Goal: Transaction & Acquisition: Purchase product/service

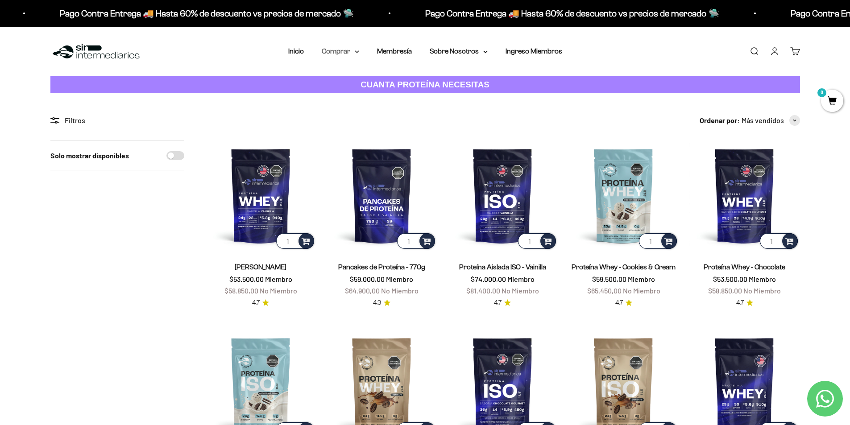
click at [341, 54] on summary "Comprar" at bounding box center [340, 51] width 37 height 12
click at [394, 82] on summary "Proteínas" at bounding box center [364, 80] width 74 height 12
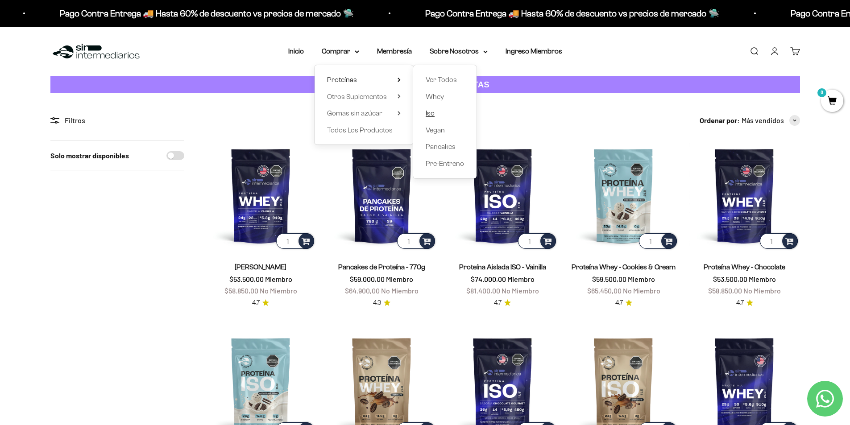
click at [428, 115] on span "Iso" at bounding box center [429, 113] width 9 height 8
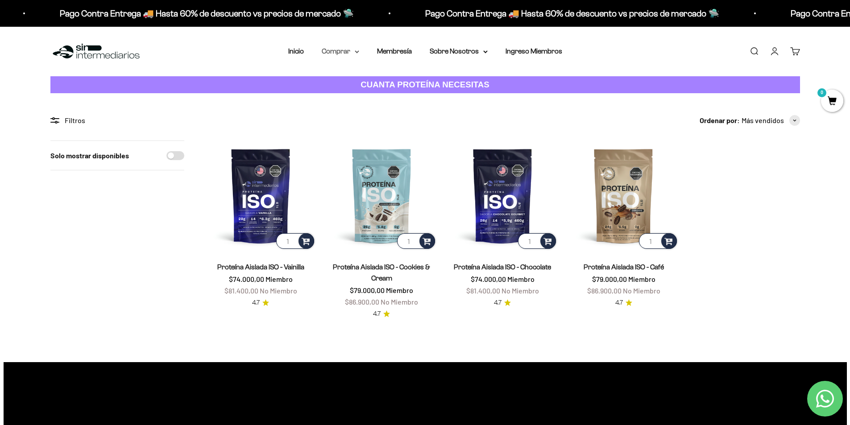
click at [344, 51] on summary "Comprar" at bounding box center [340, 51] width 37 height 12
click at [281, 200] on img at bounding box center [261, 195] width 110 height 110
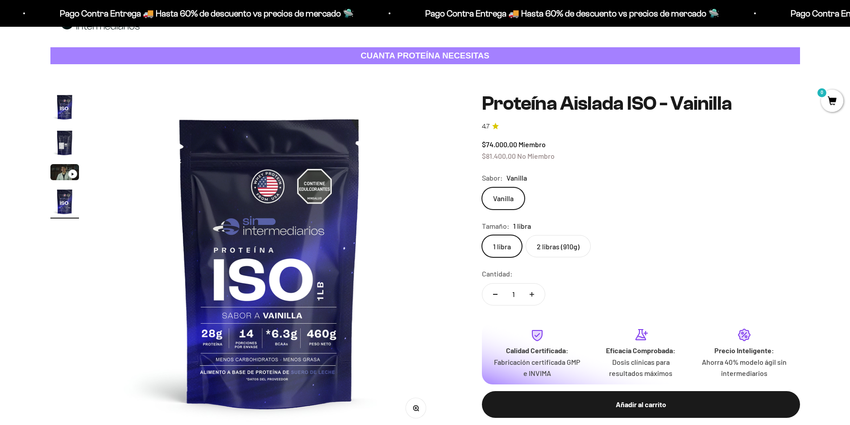
scroll to position [45, 0]
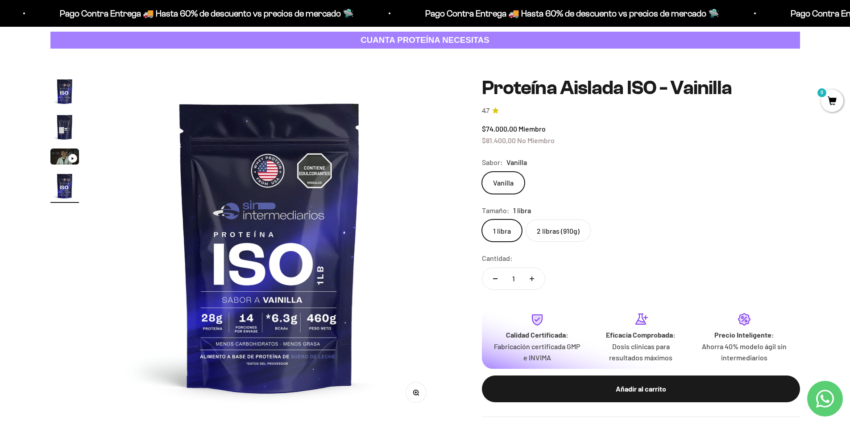
click at [582, 228] on label "2 libras (910g)" at bounding box center [557, 230] width 65 height 22
click at [482, 219] on input "2 libras (910g)" at bounding box center [481, 219] width 0 height 0
click at [509, 229] on label "1 libra" at bounding box center [502, 230] width 40 height 22
click at [482, 219] on input "1 libra" at bounding box center [481, 219] width 0 height 0
click at [559, 226] on label "2 libras (910g)" at bounding box center [557, 230] width 65 height 22
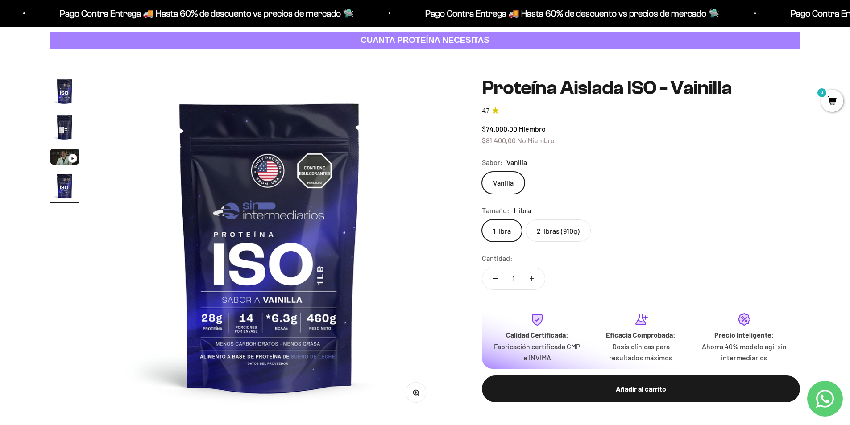
click at [482, 219] on input "2 libras (910g)" at bounding box center [481, 219] width 0 height 0
click at [509, 225] on label "1 libra" at bounding box center [502, 230] width 40 height 22
click at [482, 219] on input "1 libra" at bounding box center [481, 219] width 0 height 0
click at [547, 222] on label "2 libras (910g)" at bounding box center [557, 230] width 65 height 22
click at [482, 219] on input "2 libras (910g)" at bounding box center [481, 219] width 0 height 0
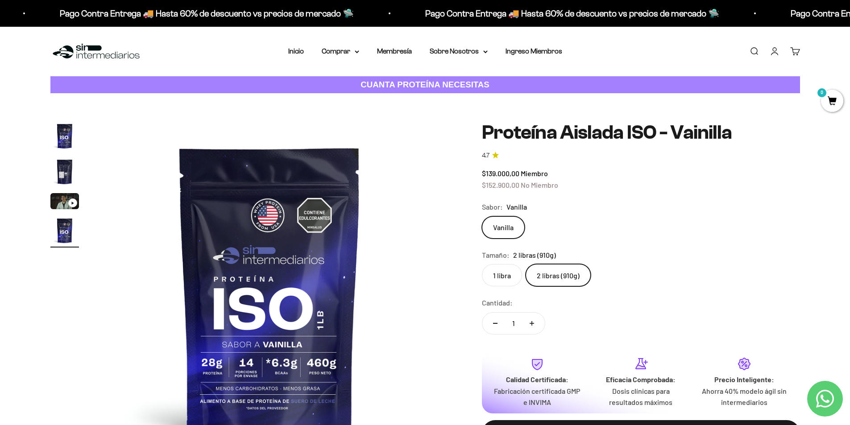
click at [360, 49] on nav "Inicio Comprar Proteínas Ver Todos Whey Iso Vegan" at bounding box center [425, 51] width 274 height 12
click at [359, 50] on summary "Comprar" at bounding box center [340, 51] width 37 height 12
click at [357, 80] on summary "Proteínas" at bounding box center [364, 80] width 74 height 12
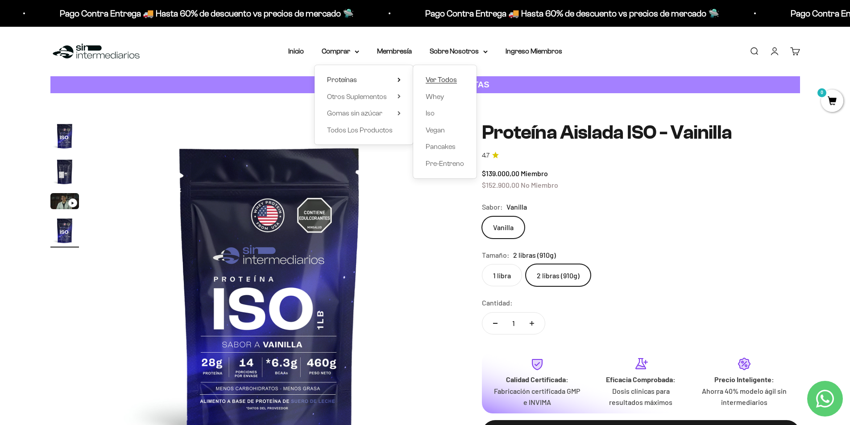
click at [452, 83] on span "Ver Todos" at bounding box center [440, 80] width 31 height 8
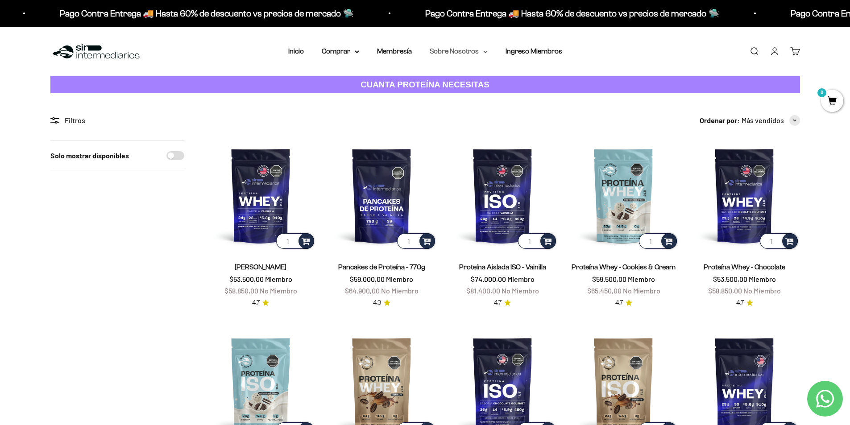
click at [462, 47] on summary "Sobre Nosotros" at bounding box center [458, 51] width 58 height 12
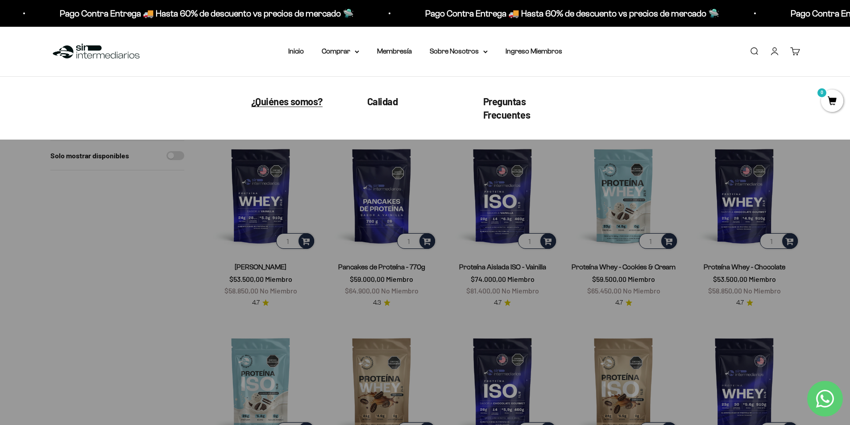
click at [300, 99] on span "¿Quiénes somos?" at bounding box center [286, 101] width 71 height 12
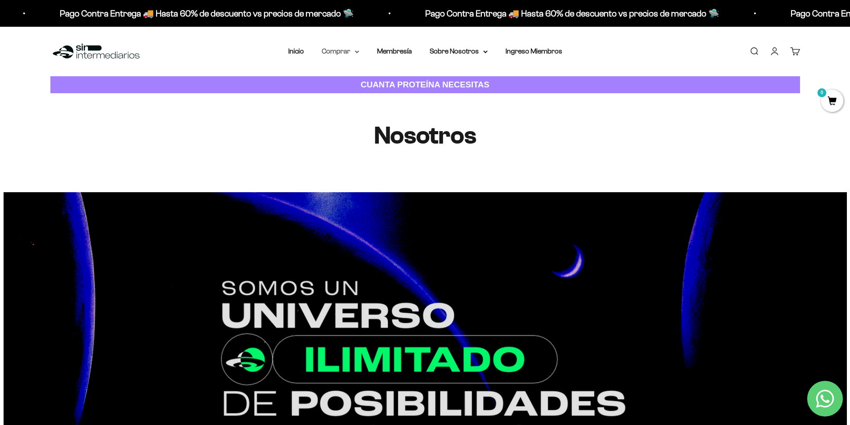
click at [350, 50] on summary "Comprar" at bounding box center [340, 51] width 37 height 12
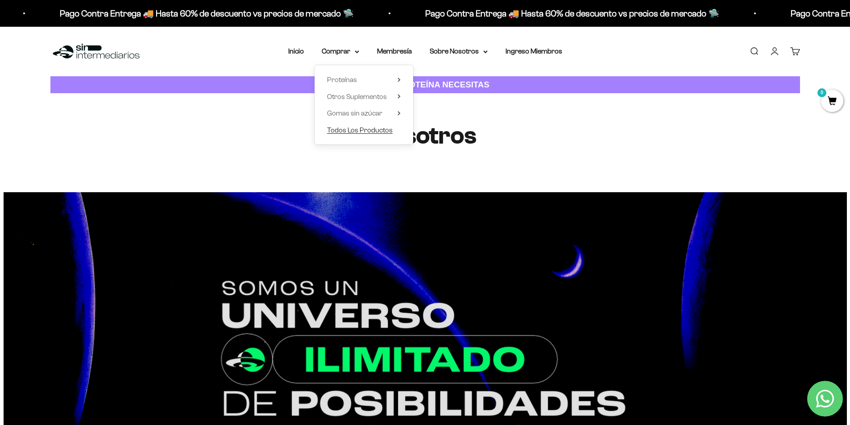
click at [369, 128] on span "Todos Los Productos" at bounding box center [360, 130] width 66 height 8
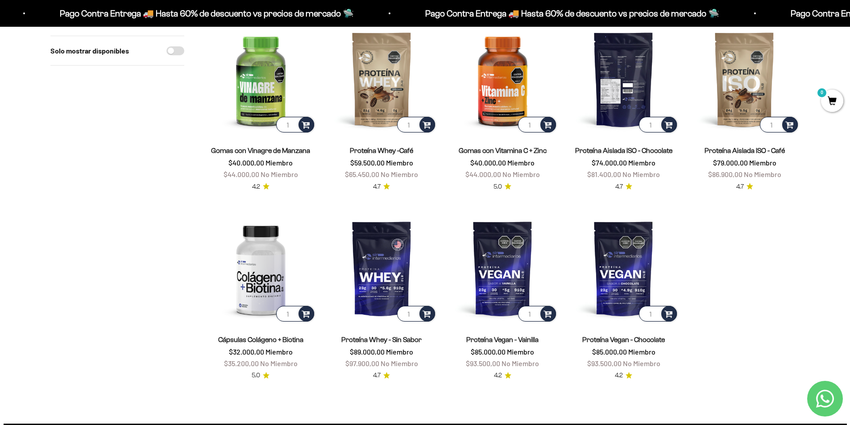
scroll to position [669, 0]
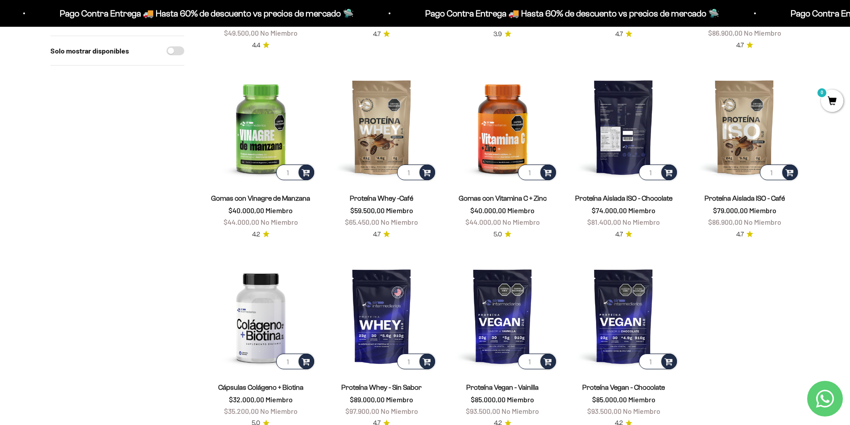
click at [629, 126] on img at bounding box center [623, 127] width 110 height 110
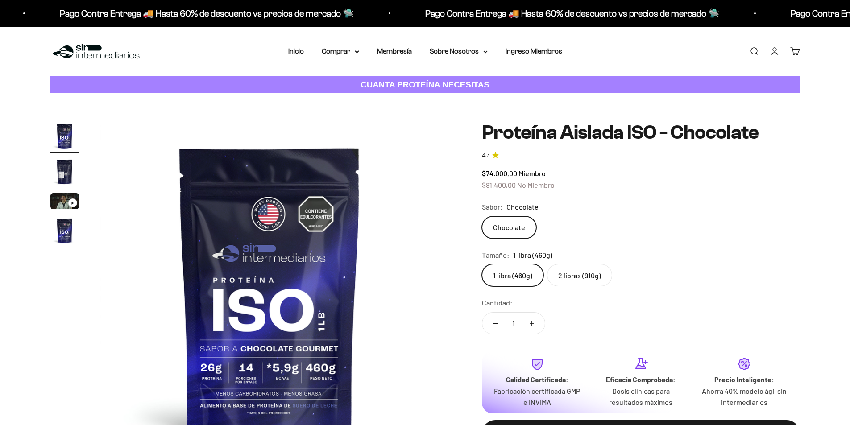
click at [582, 274] on label "2 libras (910g)" at bounding box center [579, 275] width 65 height 22
click at [482, 264] on input "2 libras (910g)" at bounding box center [481, 264] width 0 height 0
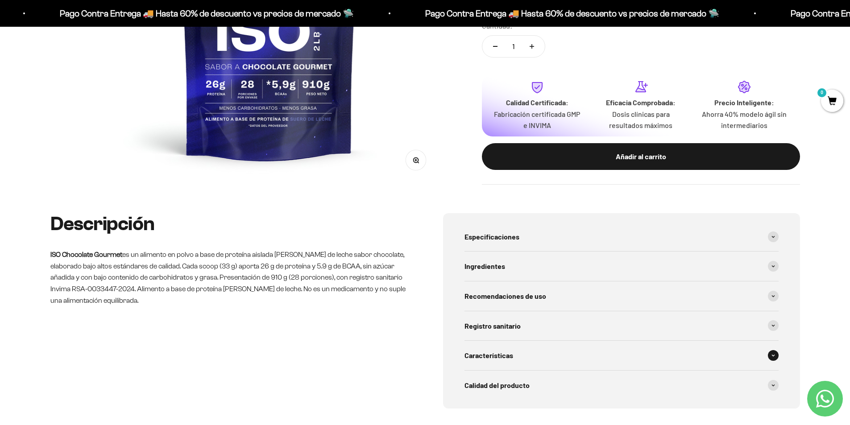
scroll to position [357, 0]
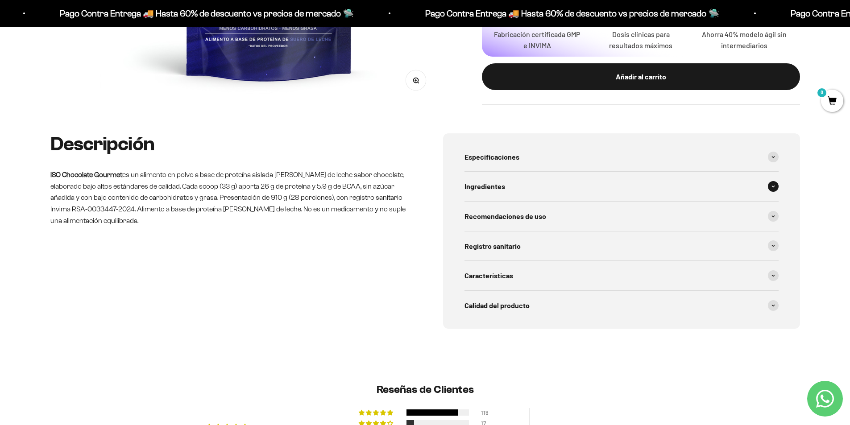
click at [506, 176] on div "Ingredientes" at bounding box center [621, 186] width 314 height 29
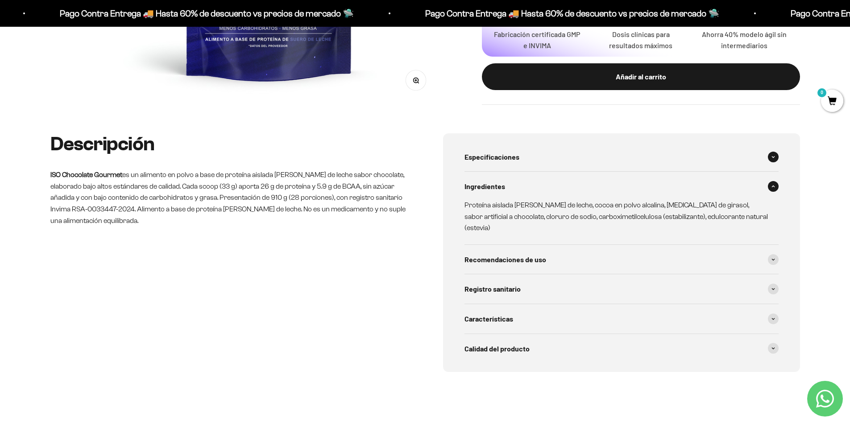
click at [512, 162] on span "Especificaciones" at bounding box center [491, 157] width 55 height 12
